Goal: Transaction & Acquisition: Subscribe to service/newsletter

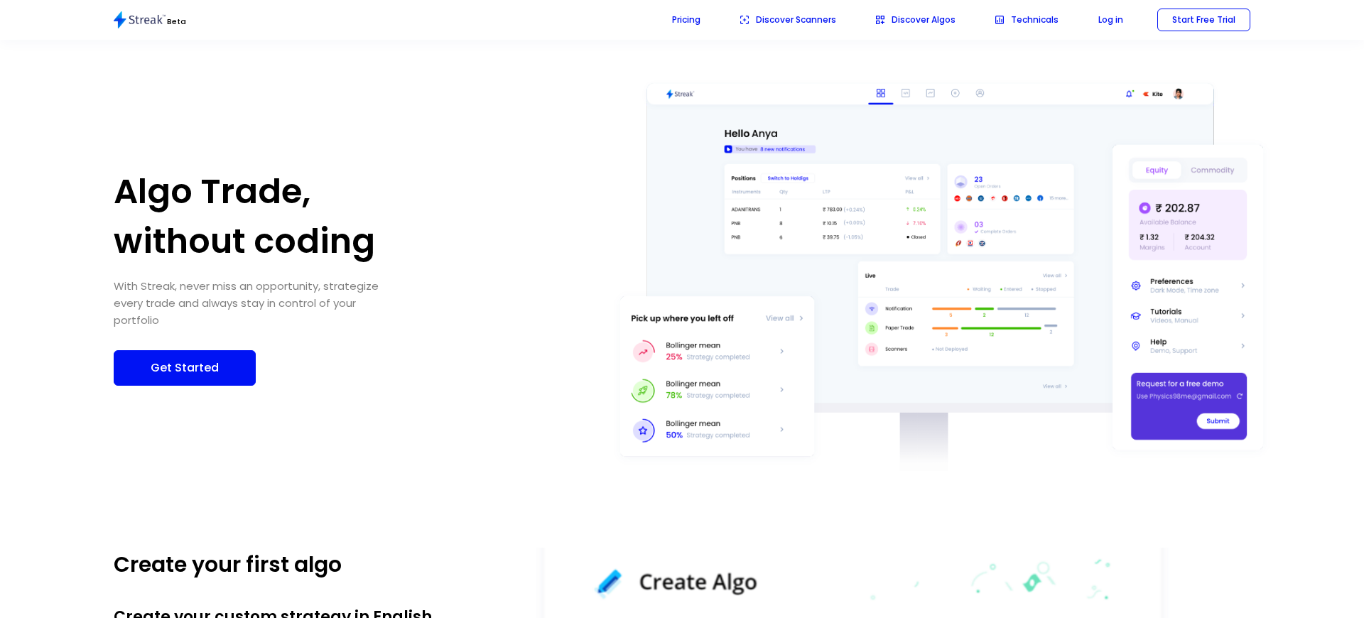
click at [179, 359] on p "Get Started" at bounding box center [185, 368] width 112 height 18
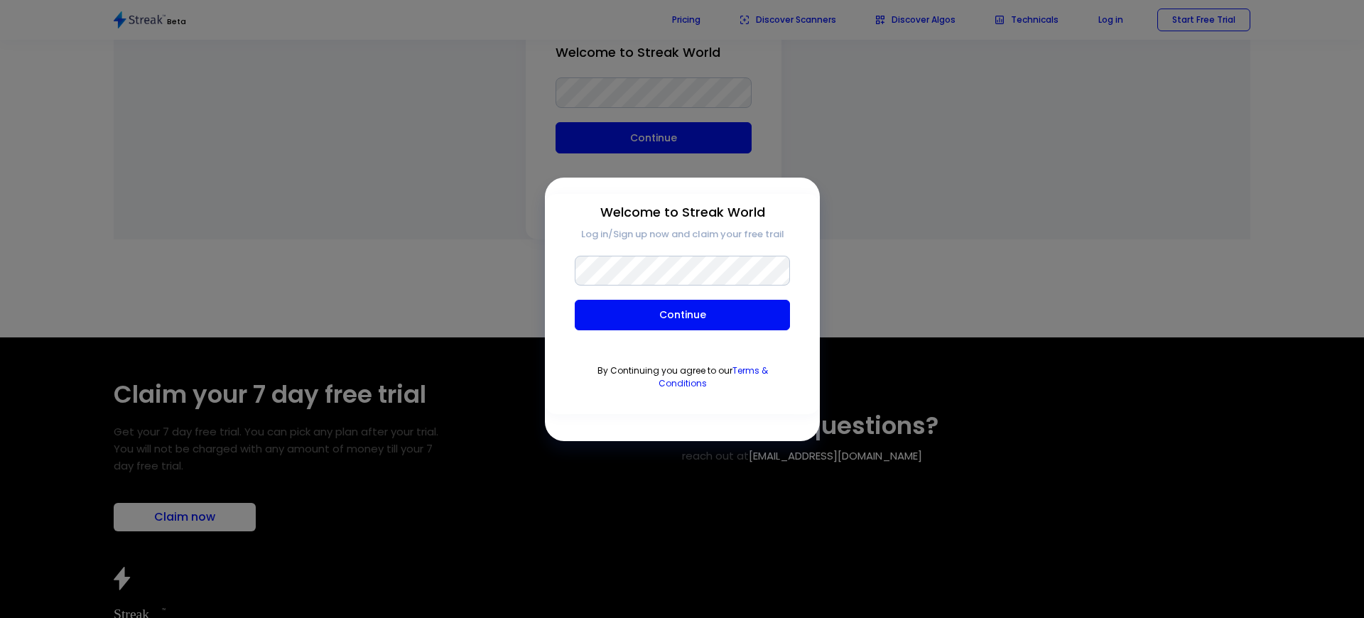
scroll to position [7854, 0]
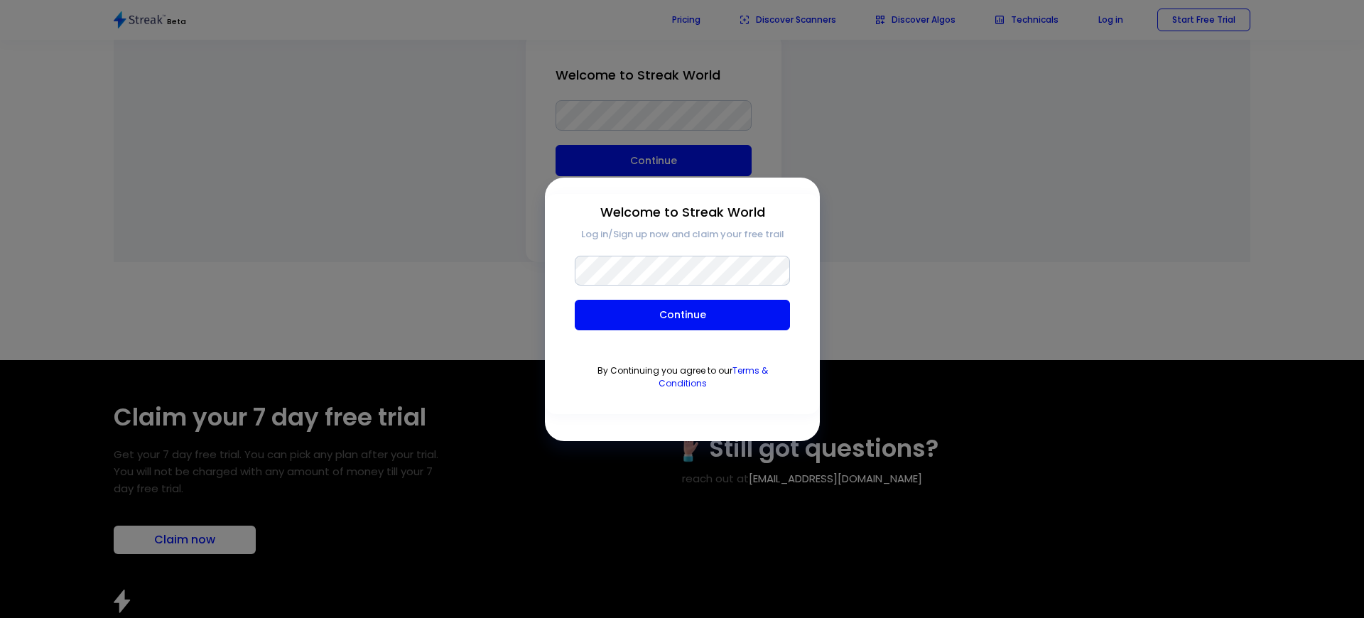
click at [278, 186] on div "button" at bounding box center [682, 309] width 1364 height 618
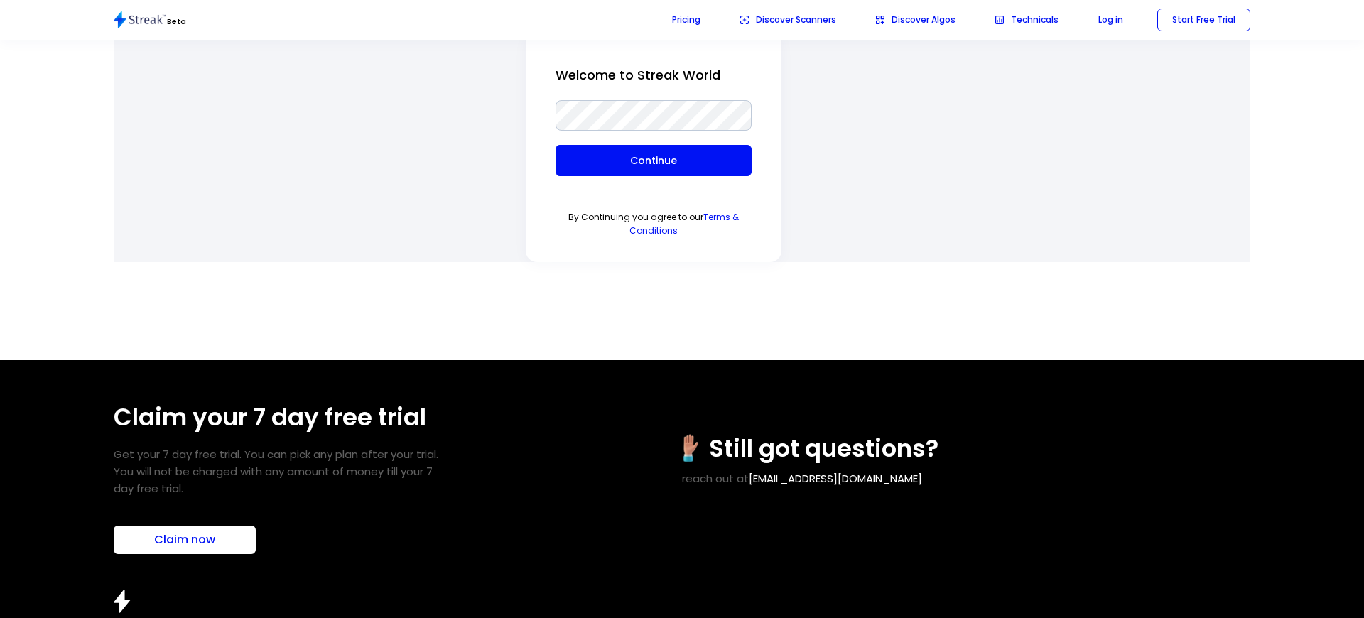
click at [278, 396] on h1 "Claim your 7 day free trial" at bounding box center [284, 417] width 341 height 43
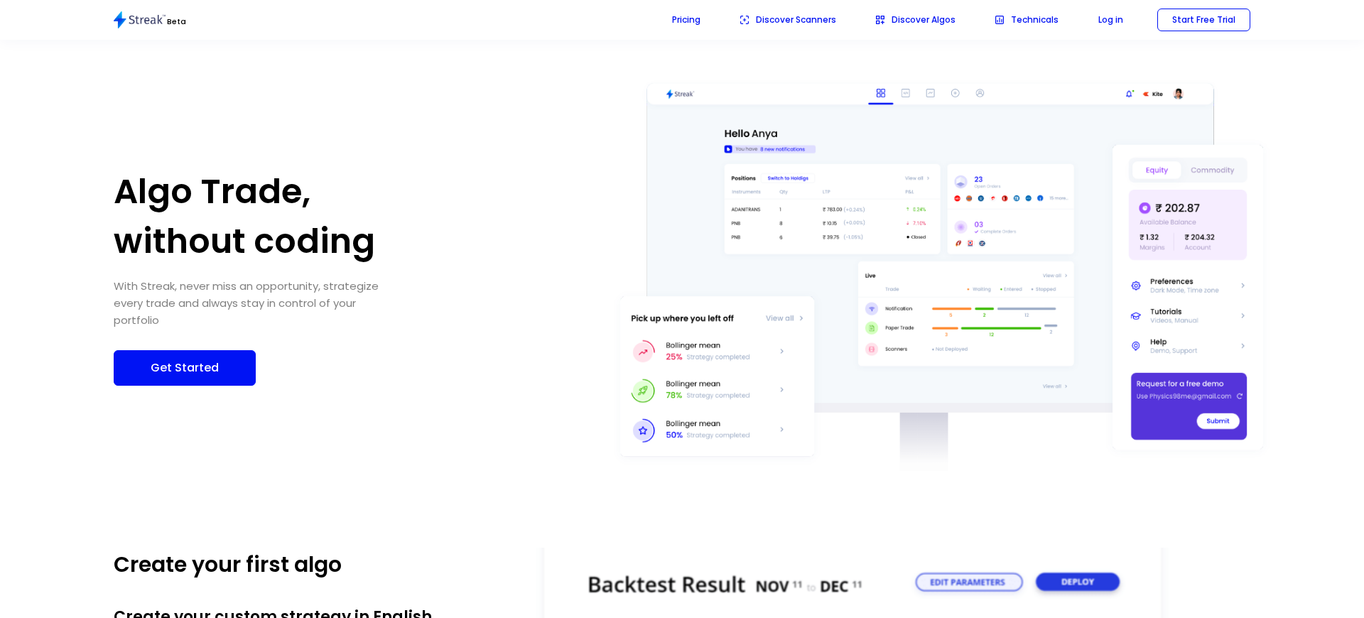
click at [179, 359] on p "Get Started" at bounding box center [185, 368] width 112 height 18
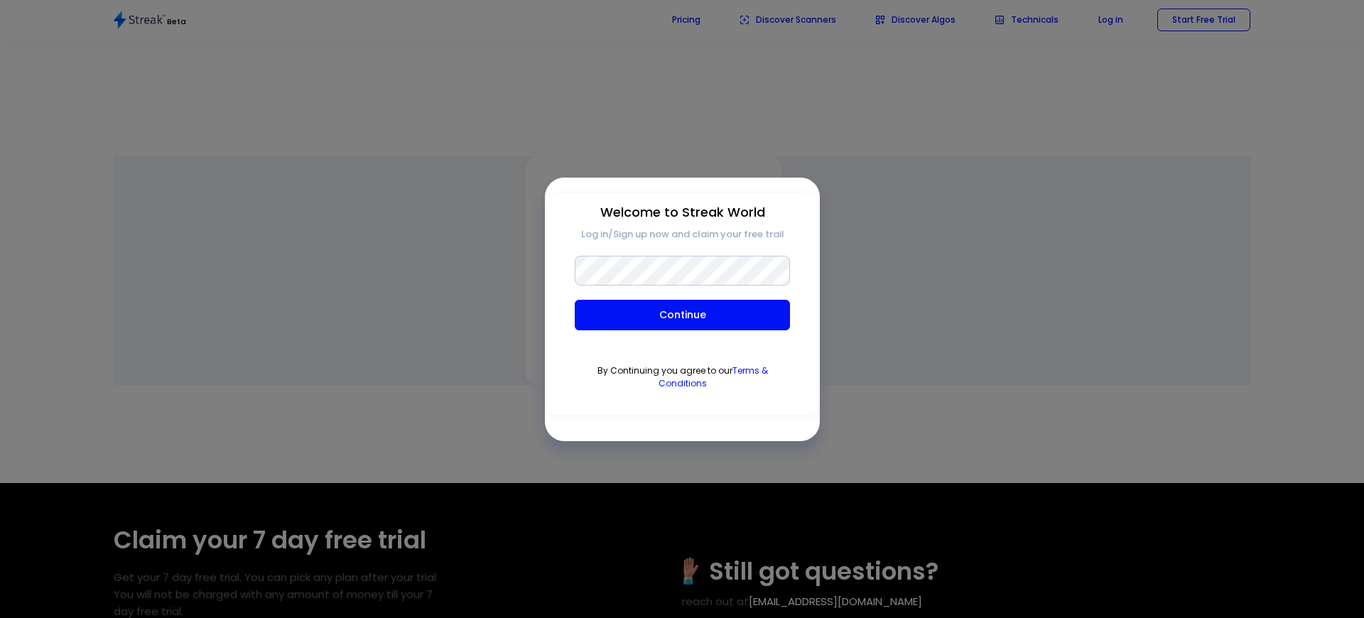
scroll to position [7912, 109]
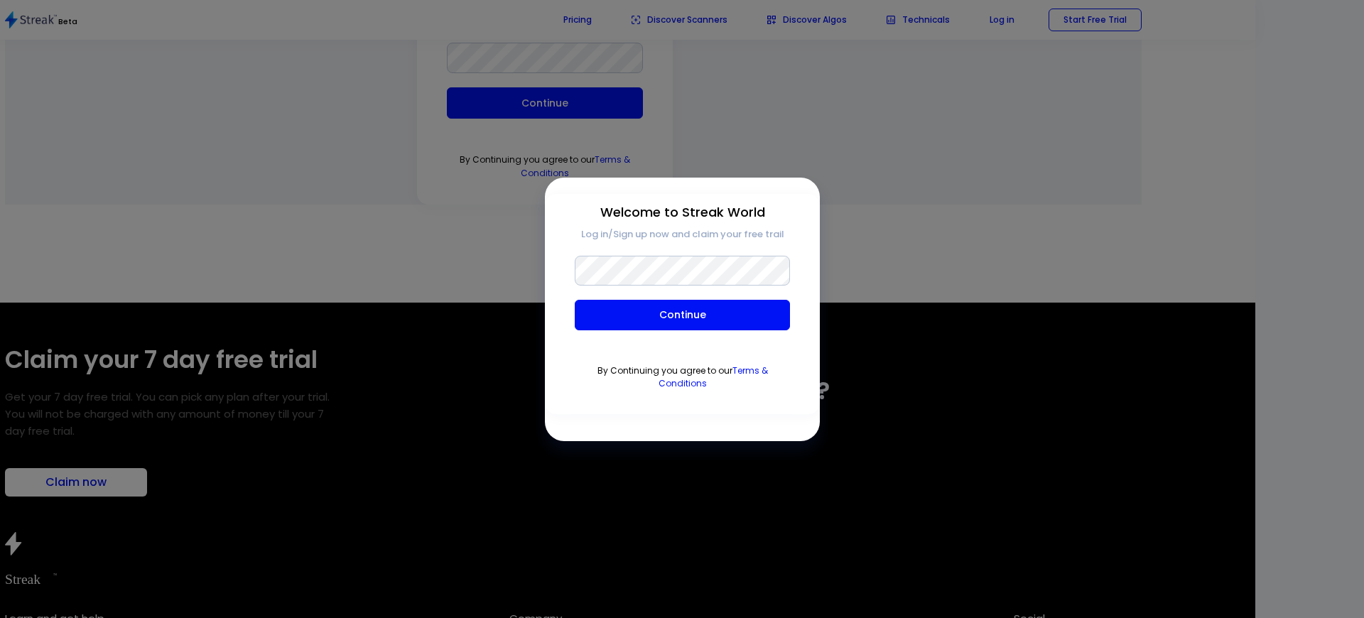
click at [70, 251] on div "button" at bounding box center [682, 309] width 1364 height 618
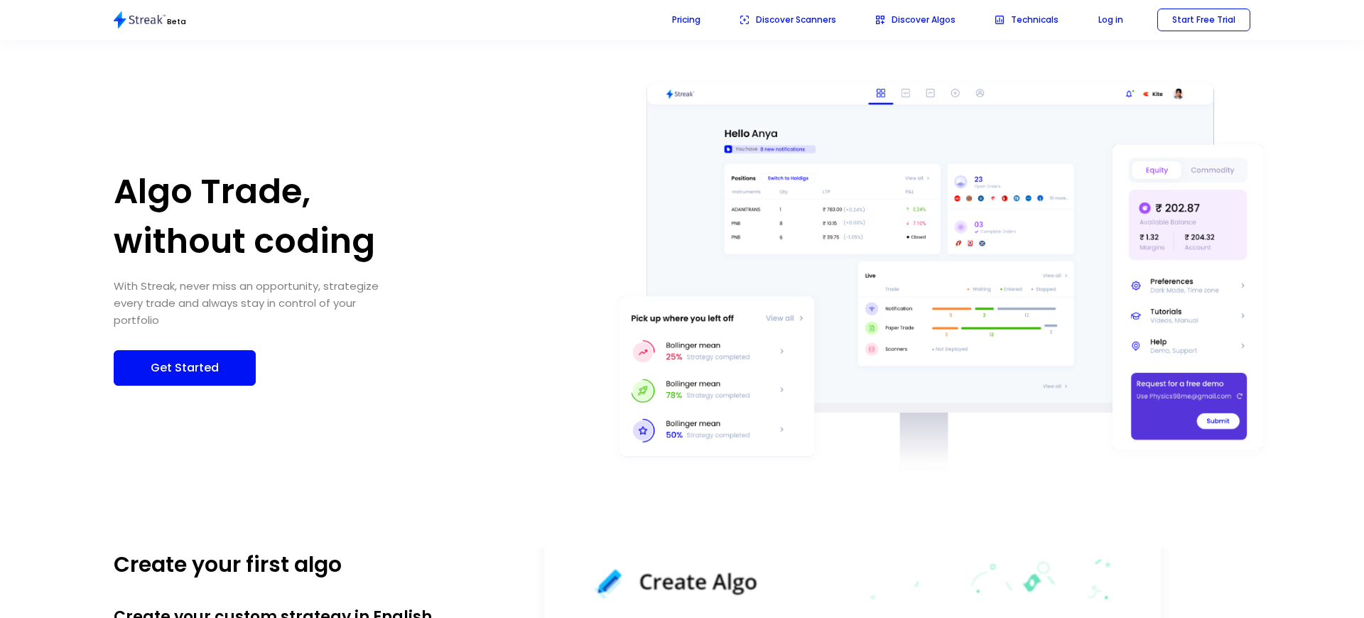
click at [179, 359] on p "Get Started" at bounding box center [185, 368] width 112 height 18
